Goal: Information Seeking & Learning: Compare options

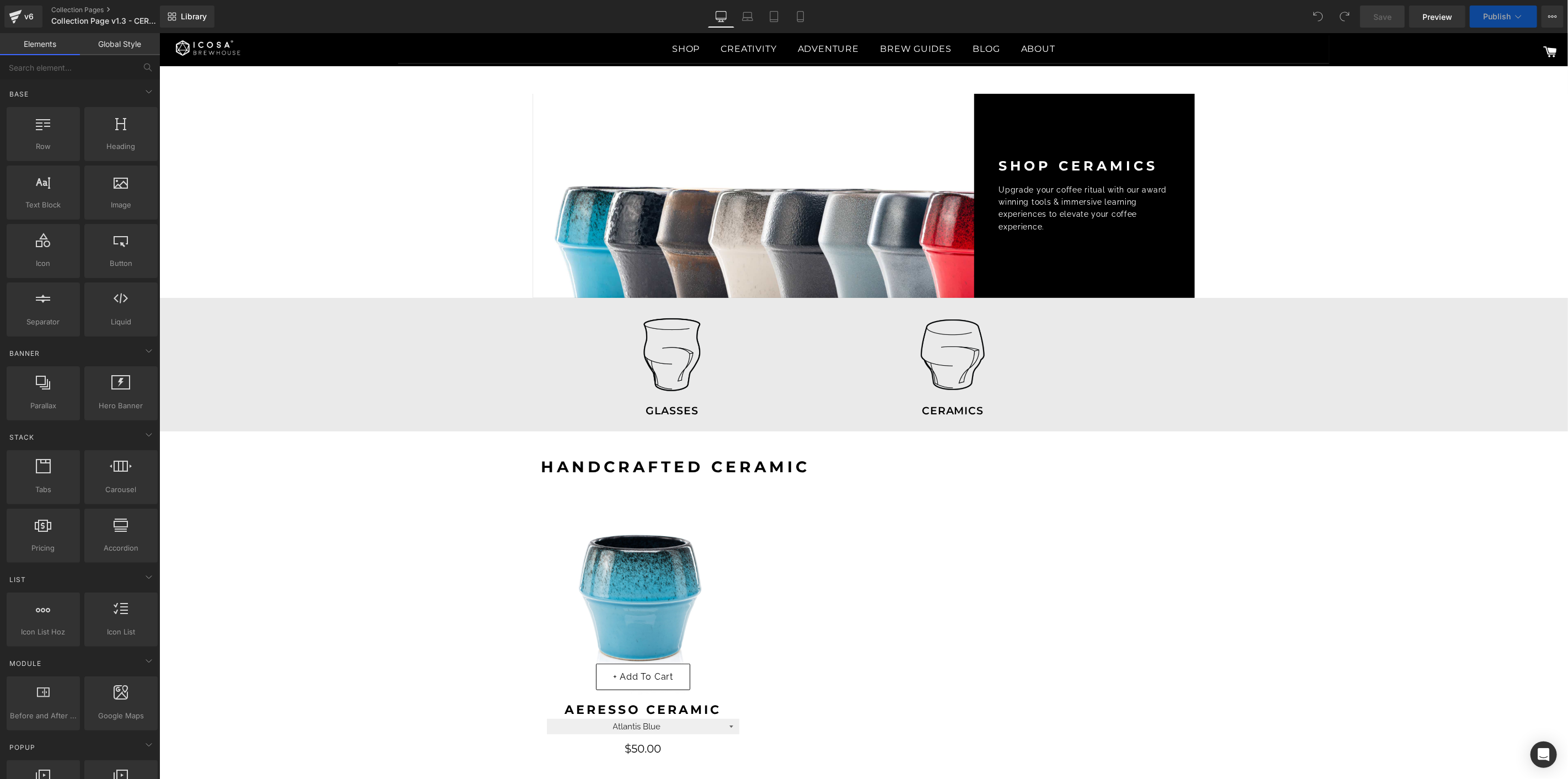
select select "Obsidian Ocean Black"
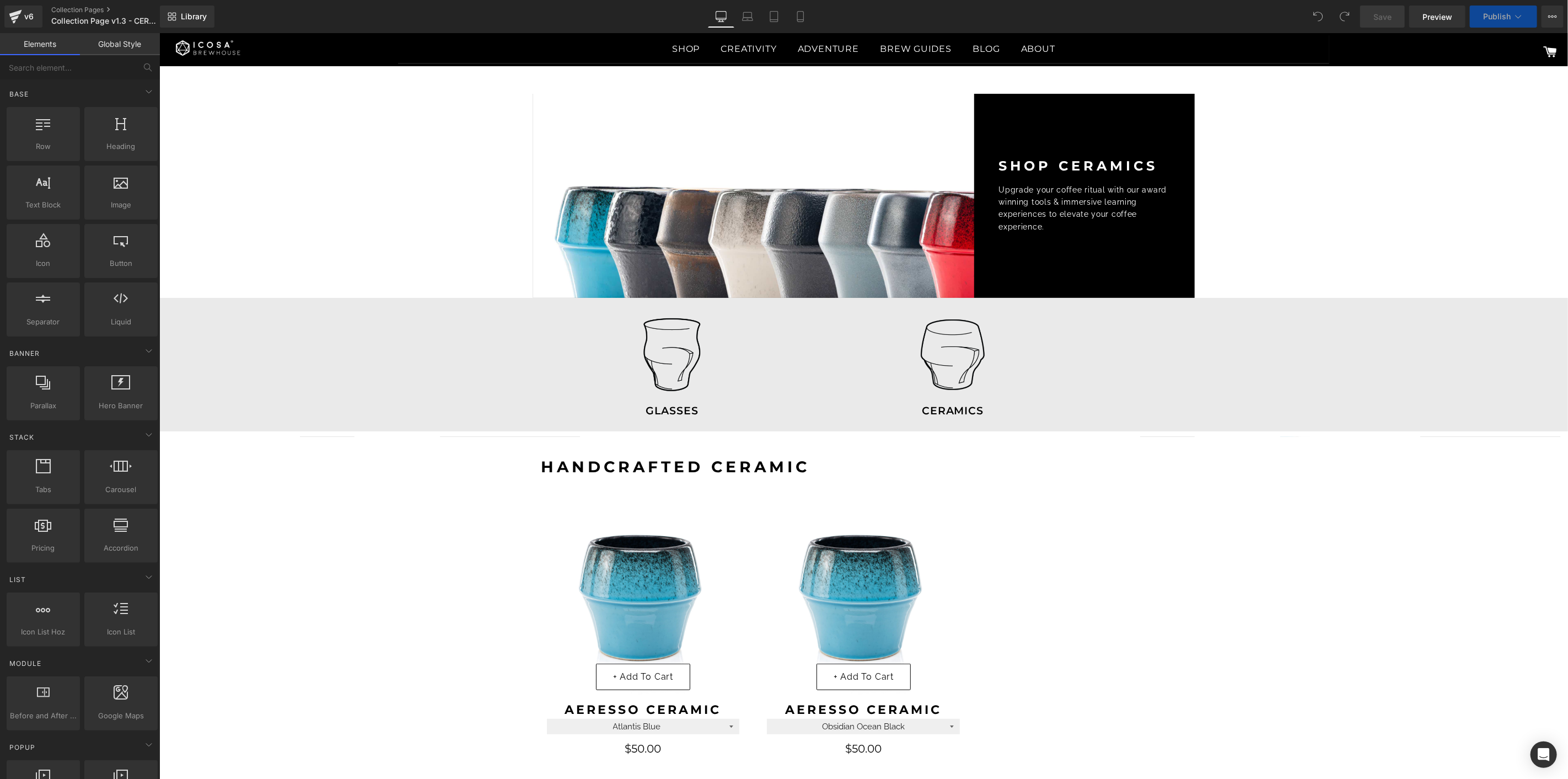
select select "Sea Slate Grey"
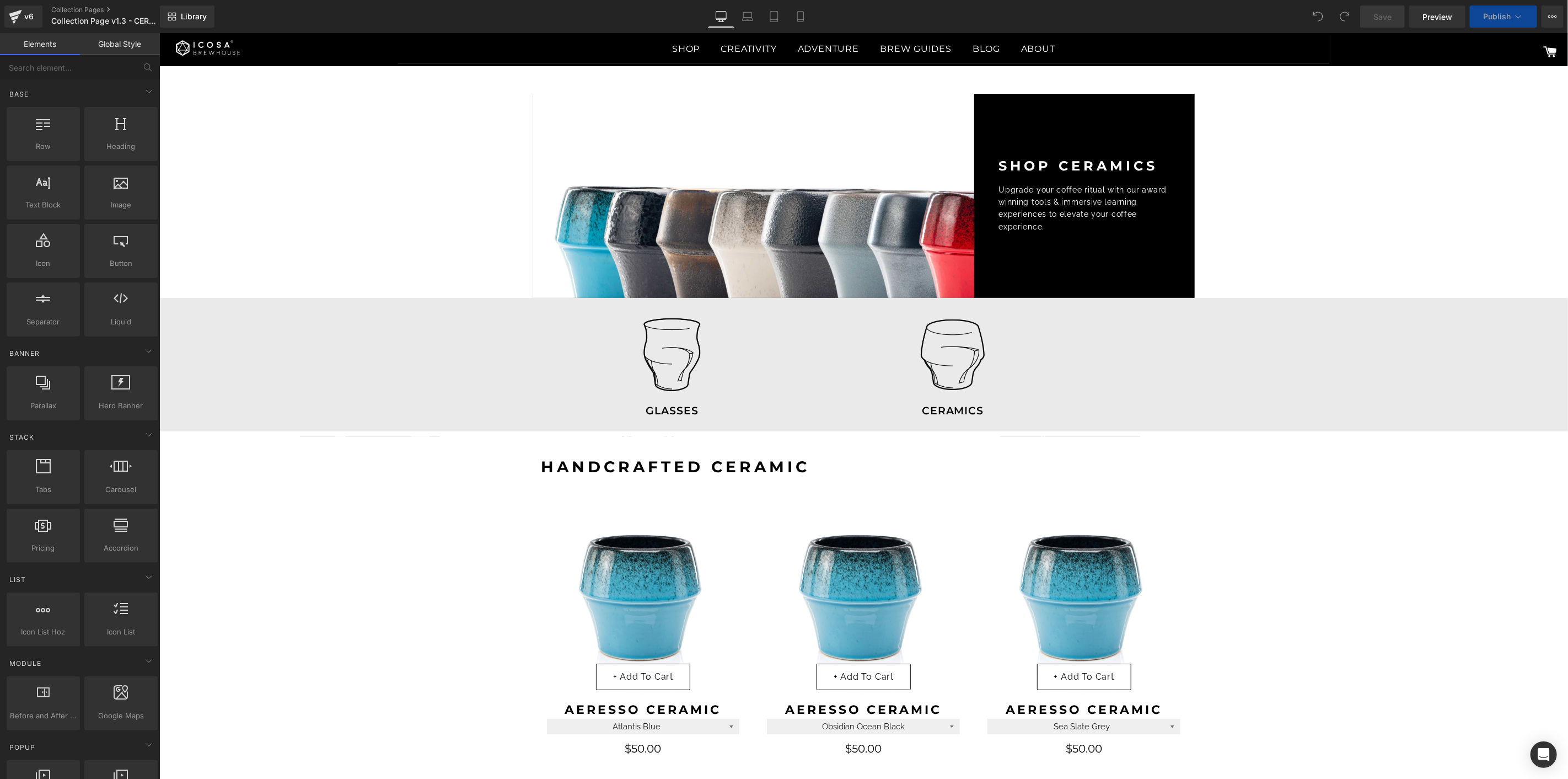
select select "Shipwreck Bronze"
select select "Whirlpool White"
select select "Onyx"
select select "Roast8ry"
